Goal: Task Accomplishment & Management: Use online tool/utility

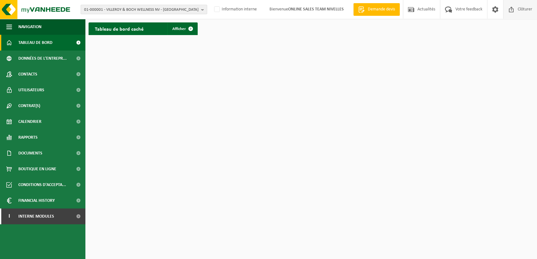
click at [513, 19] on span at bounding box center [510, 9] width 9 height 19
click at [154, 12] on span "01-000001 - VILLEROY & BOCH WELLNESS NV - [GEOGRAPHIC_DATA]" at bounding box center [141, 9] width 114 height 9
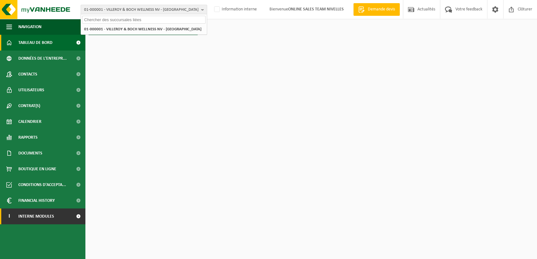
click at [41, 219] on span "Interne modules" at bounding box center [36, 217] width 36 height 16
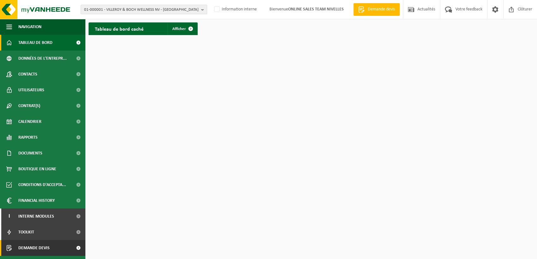
click at [60, 249] on link "Demande devis" at bounding box center [42, 248] width 85 height 16
